Goal: Navigation & Orientation: Find specific page/section

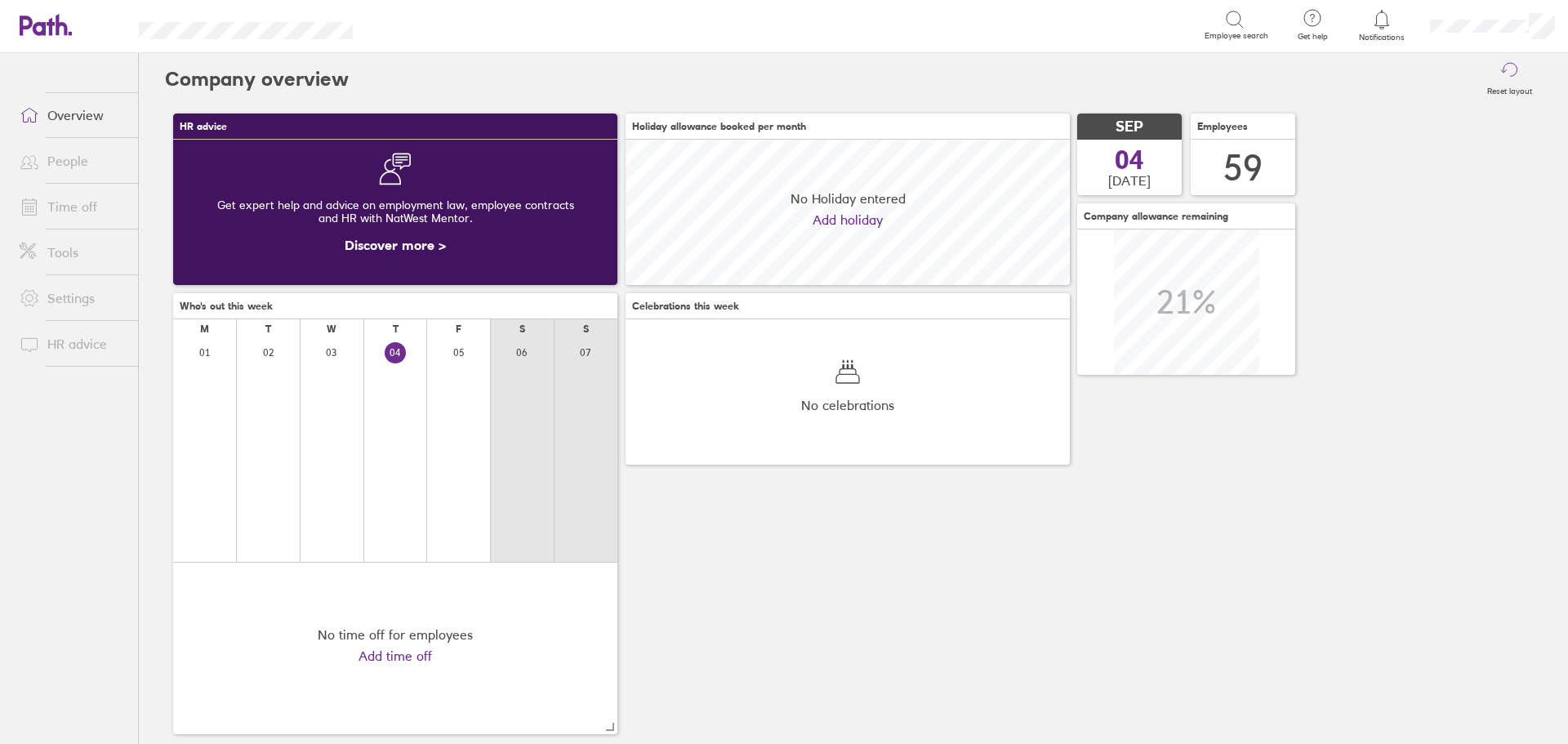
scroll to position [145, 444]
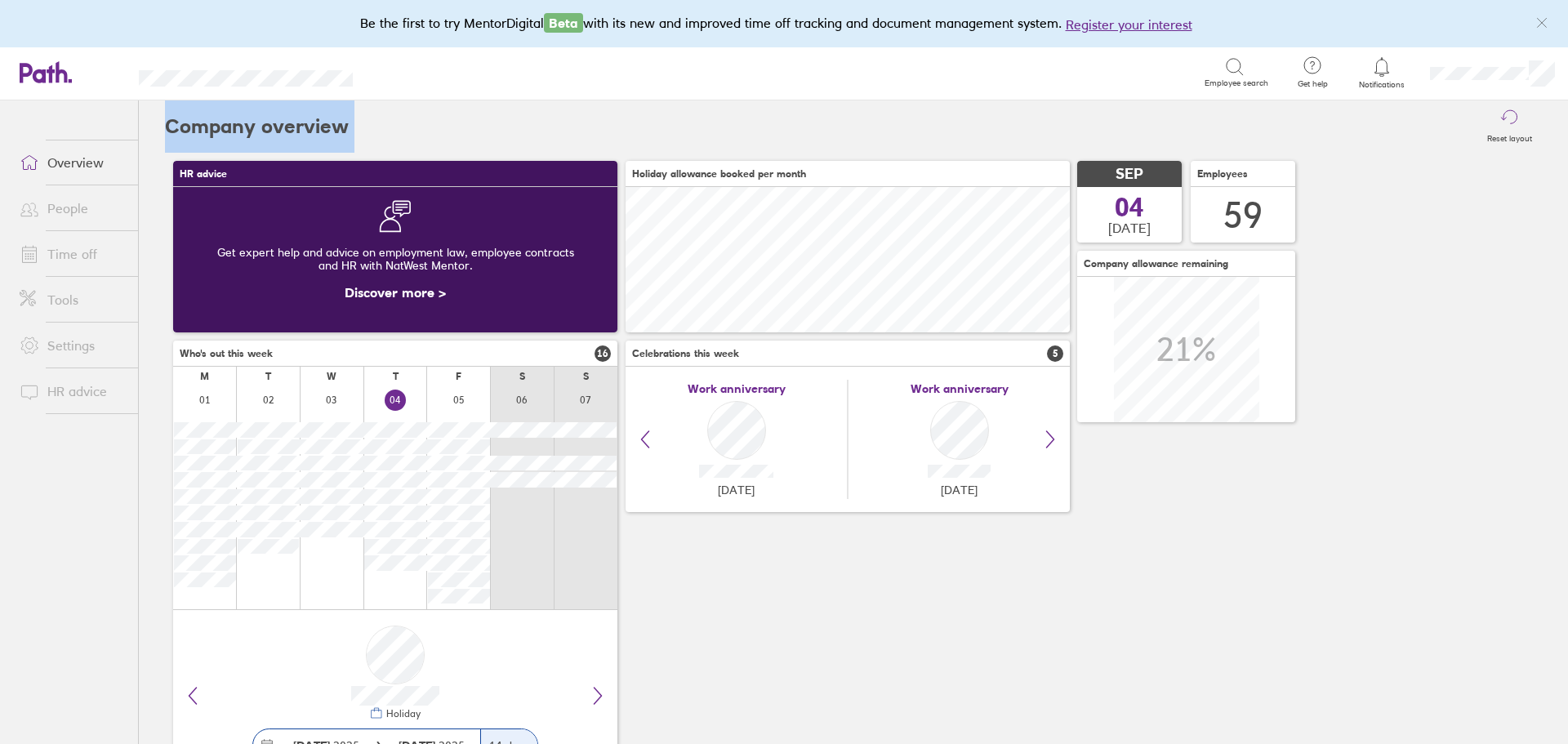
drag, startPoint x: 648, startPoint y: 130, endPoint x: 166, endPoint y: 122, distance: 482.1
click at [166, 122] on header "Company overview Reset layout" at bounding box center [854, 127] width 1377 height 53
click at [434, 122] on div "Reset layout" at bounding box center [946, 127] width 1194 height 53
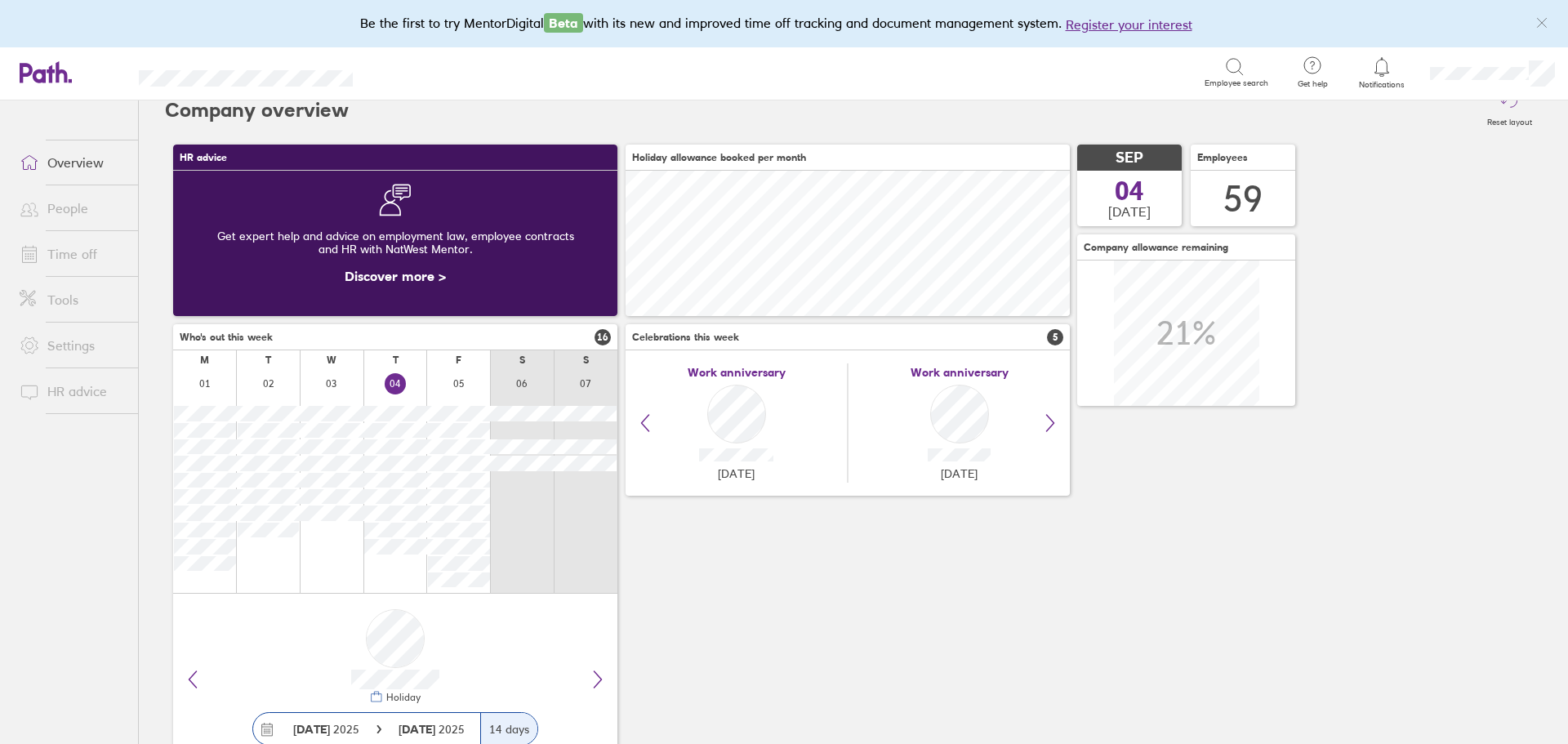
scroll to position [0, 0]
